Goal: Contribute content: Add original content to the website for others to see

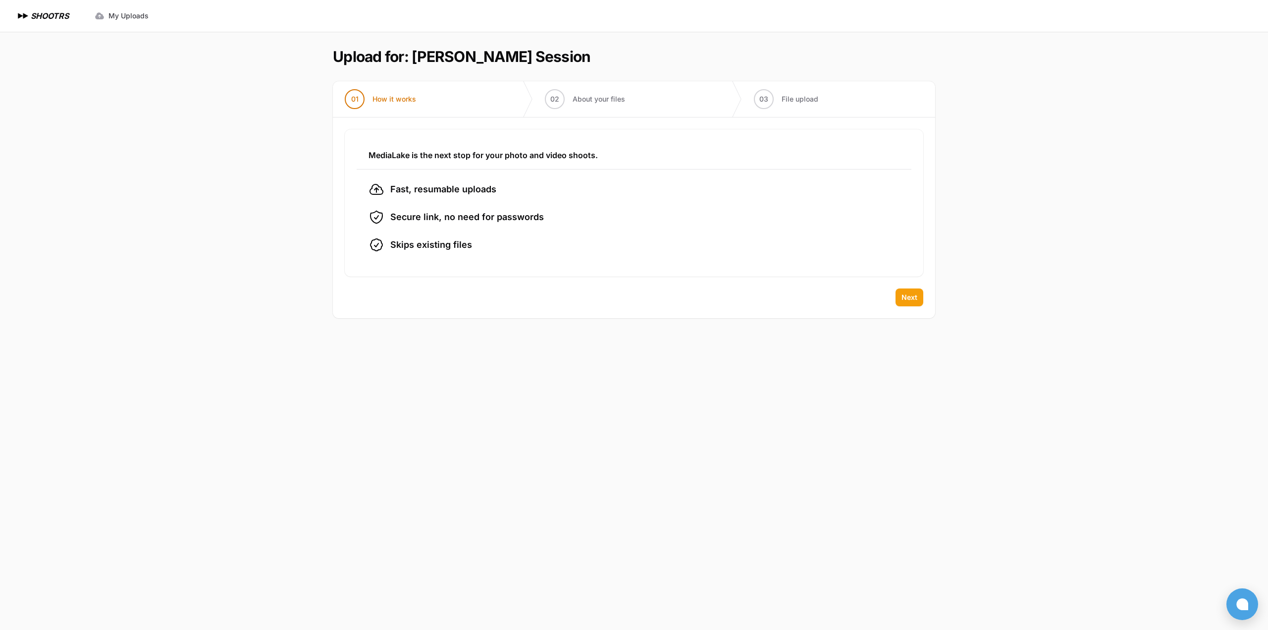
click at [905, 296] on span "Next" at bounding box center [909, 297] width 16 height 10
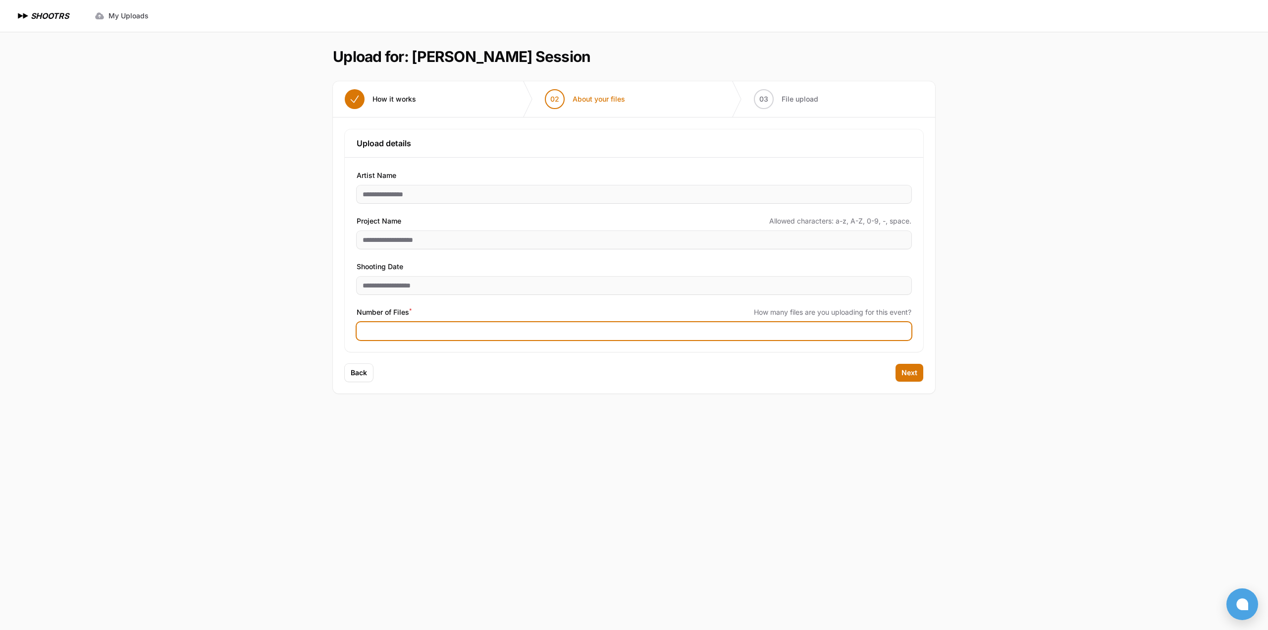
click at [514, 329] on input "Number of Files *" at bounding box center [634, 331] width 555 height 18
type input "***"
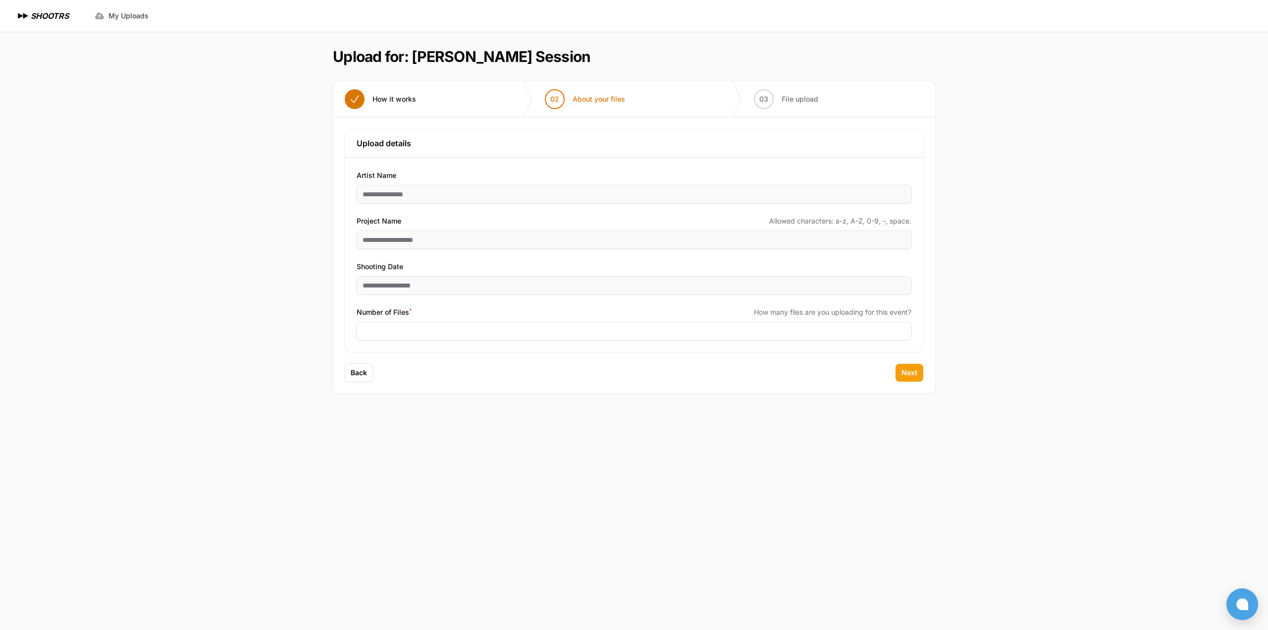
click at [909, 372] on span "Next" at bounding box center [909, 373] width 16 height 10
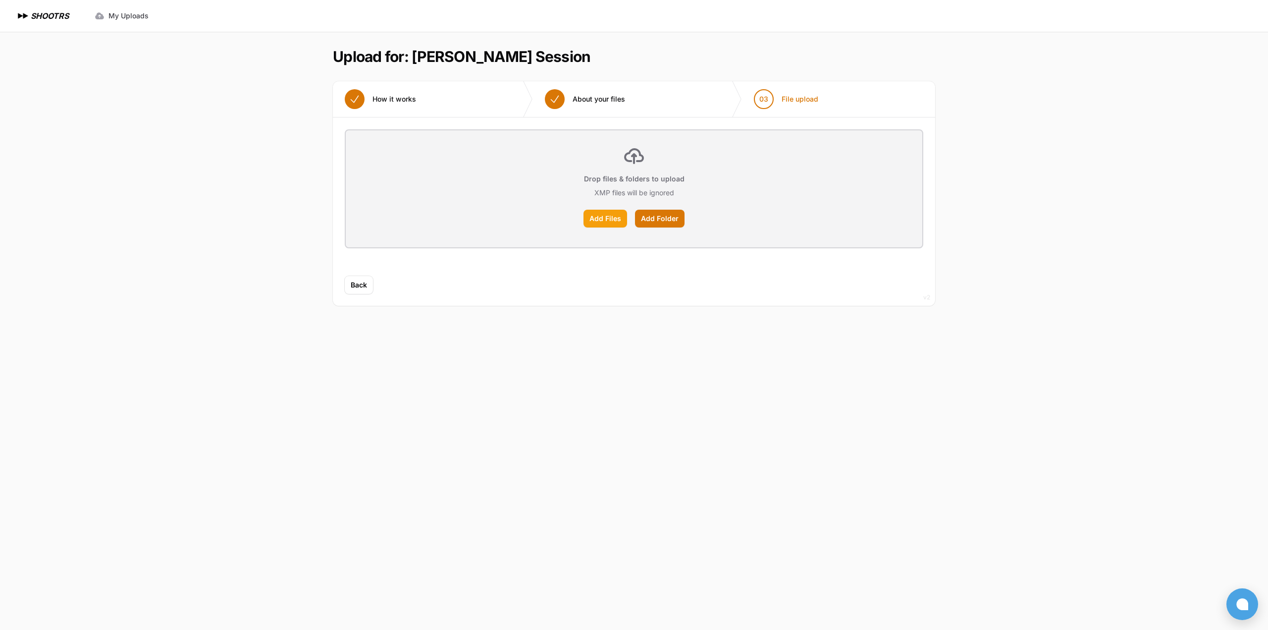
click at [610, 220] on label "Add Files" at bounding box center [605, 219] width 44 height 18
click at [0, 0] on input "Add Files" at bounding box center [0, 0] width 0 height 0
